Goal: Task Accomplishment & Management: Manage account settings

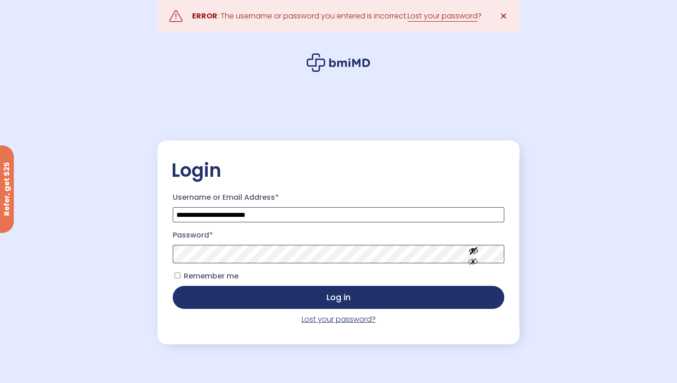
click at [339, 325] on link "Lost your password?" at bounding box center [339, 319] width 74 height 11
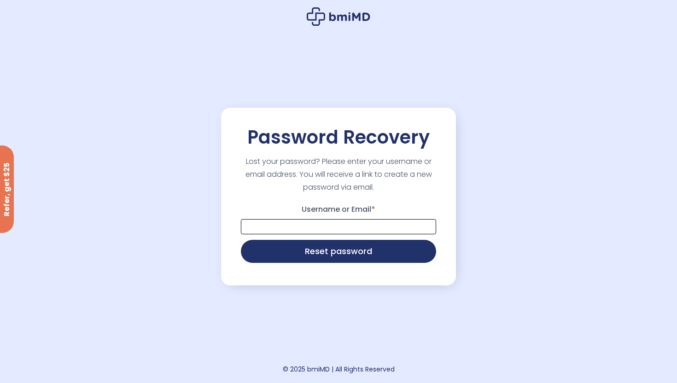
click at [345, 228] on input "Username or Email *" at bounding box center [338, 226] width 195 height 15
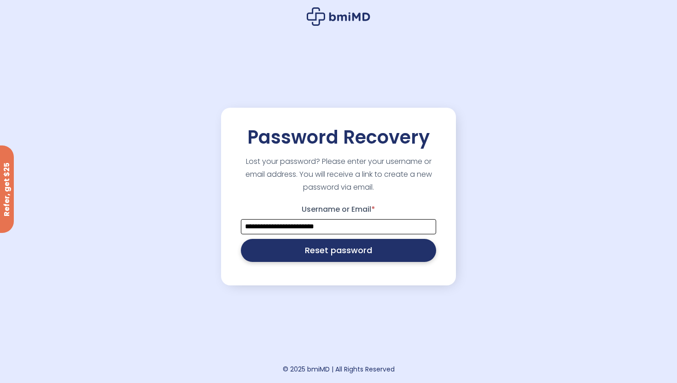
type input "**********"
click at [387, 256] on button "Reset password" at bounding box center [338, 250] width 195 height 23
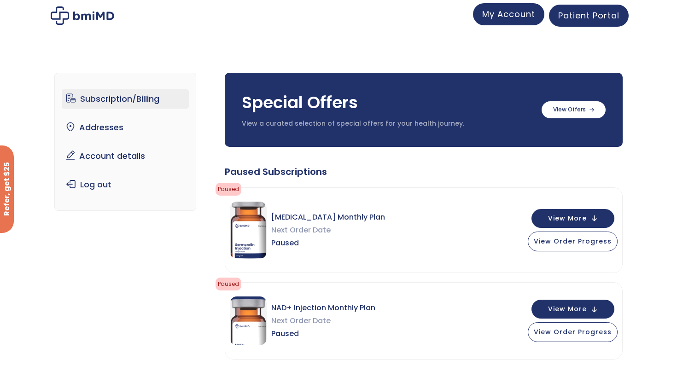
click at [497, 14] on span "My Account" at bounding box center [508, 14] width 53 height 12
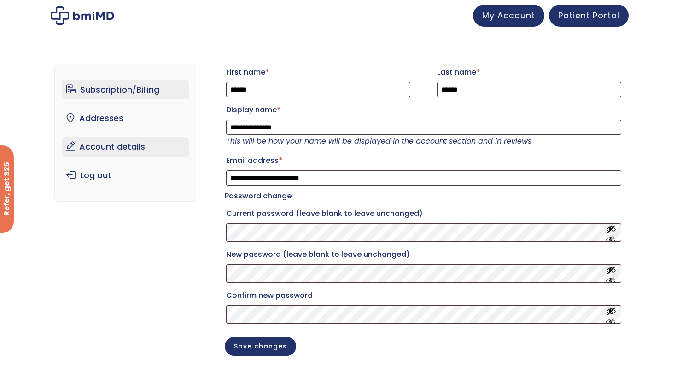
click at [167, 92] on link "Subscription/Billing" at bounding box center [126, 89] width 128 height 19
click at [145, 85] on link "Subscription/Billing" at bounding box center [126, 89] width 128 height 19
click at [137, 93] on link "Subscription/Billing" at bounding box center [126, 89] width 128 height 19
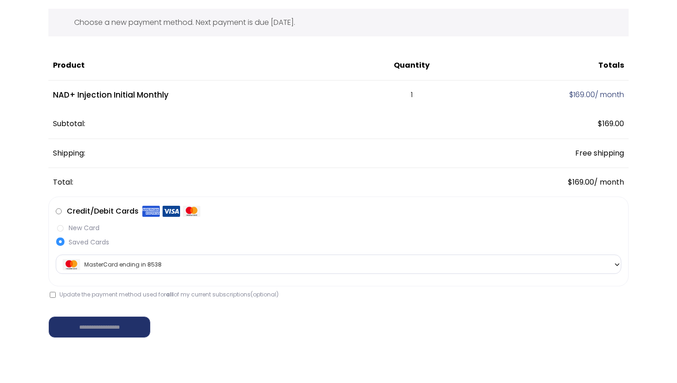
scroll to position [46, 0]
click at [218, 261] on span "MasterCard ending in 8538" at bounding box center [339, 264] width 560 height 19
click at [219, 240] on label "Saved Cards" at bounding box center [339, 242] width 566 height 10
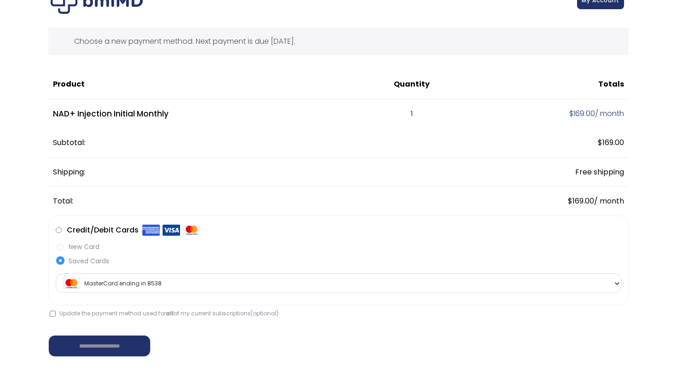
scroll to position [24, 0]
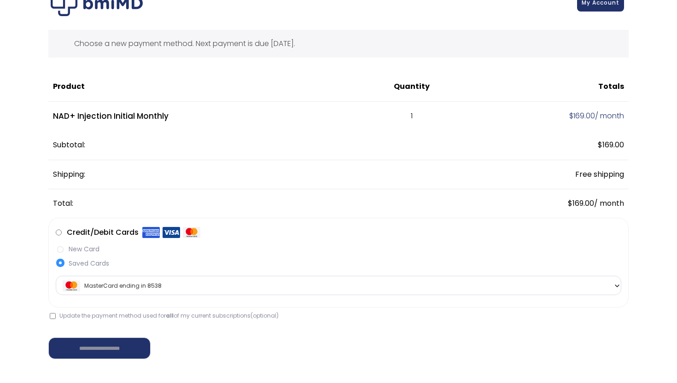
click at [61, 249] on label "New Card" at bounding box center [339, 250] width 566 height 10
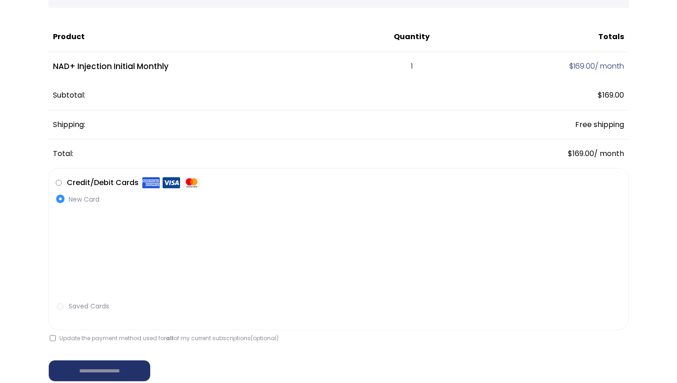
scroll to position [81, 0]
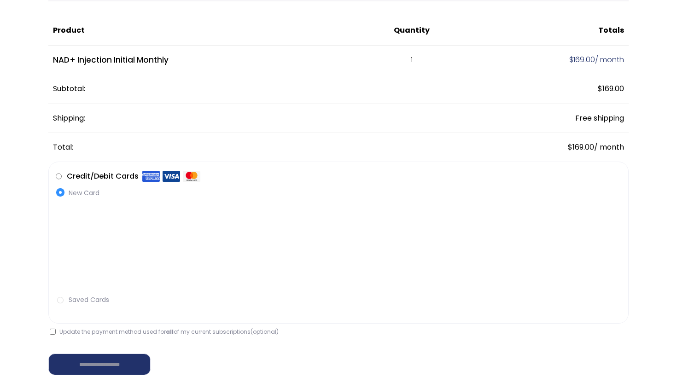
click at [271, 296] on label "Saved Cards" at bounding box center [339, 300] width 566 height 10
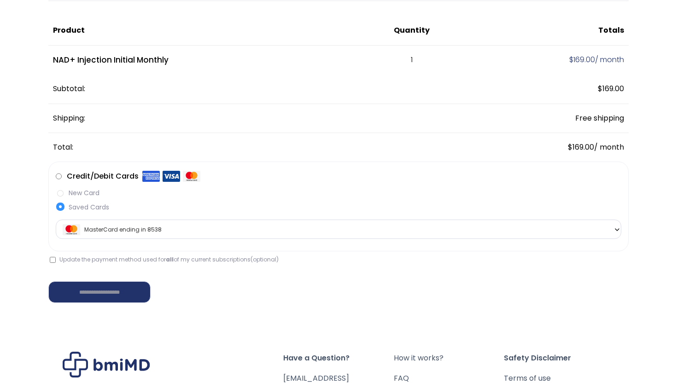
click at [338, 231] on span "MasterCard ending in 8538" at bounding box center [339, 229] width 560 height 19
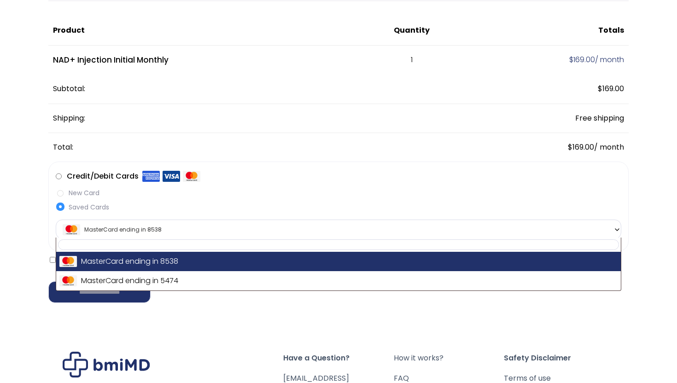
click at [171, 230] on span "MasterCard ending in 8538" at bounding box center [339, 229] width 560 height 19
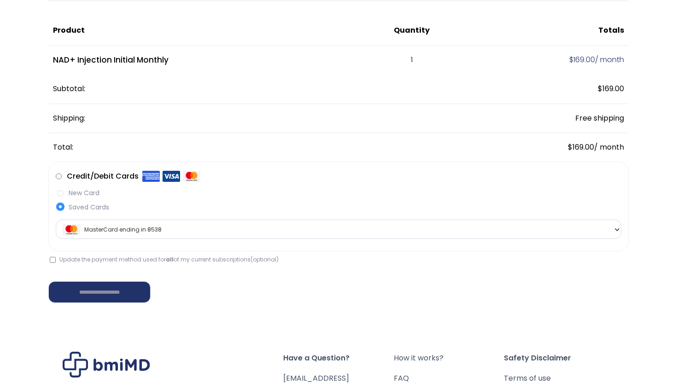
click at [171, 230] on span "MasterCard ending in 8538" at bounding box center [339, 229] width 560 height 19
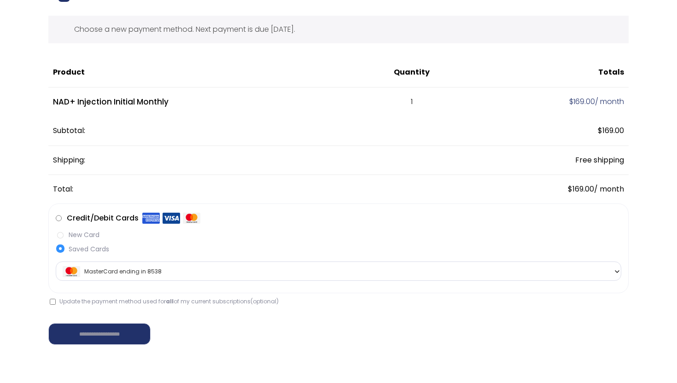
scroll to position [0, 0]
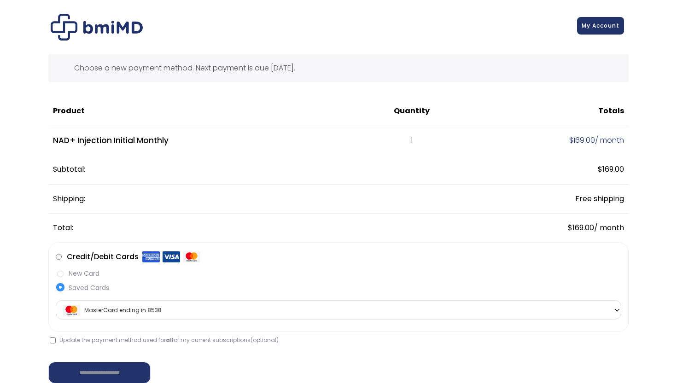
click at [595, 28] on span "My Account" at bounding box center [601, 26] width 38 height 8
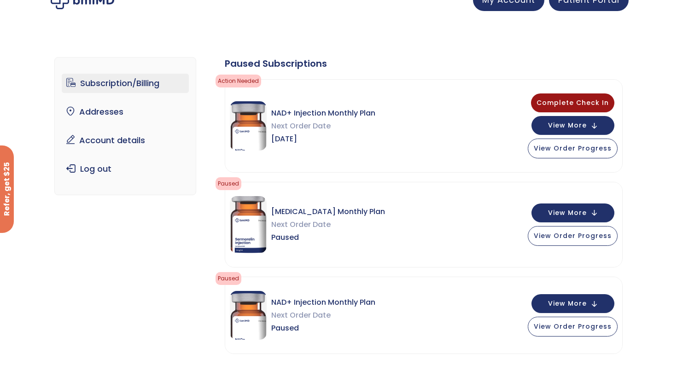
scroll to position [23, 0]
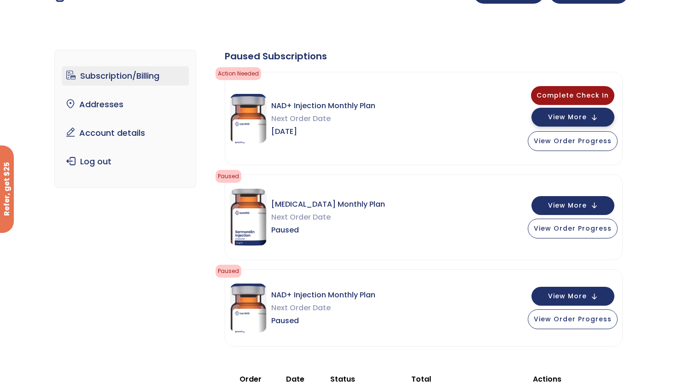
click at [563, 118] on span "View More" at bounding box center [567, 117] width 39 height 6
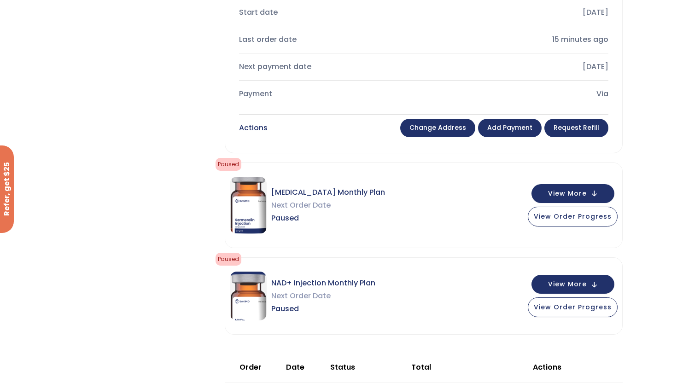
scroll to position [150, 0]
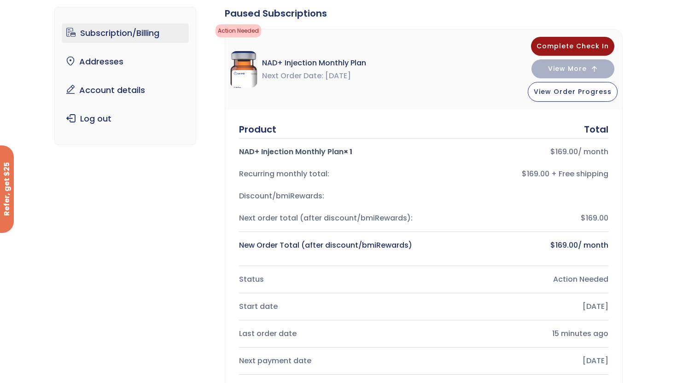
scroll to position [0, 0]
